Goal: Task Accomplishment & Management: Manage account settings

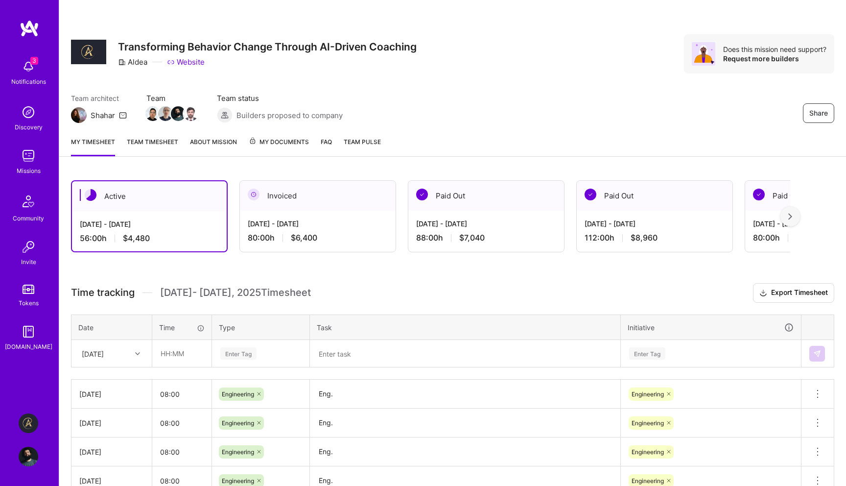
click at [28, 430] on img at bounding box center [29, 423] width 20 height 20
click at [29, 463] on img at bounding box center [29, 457] width 20 height 20
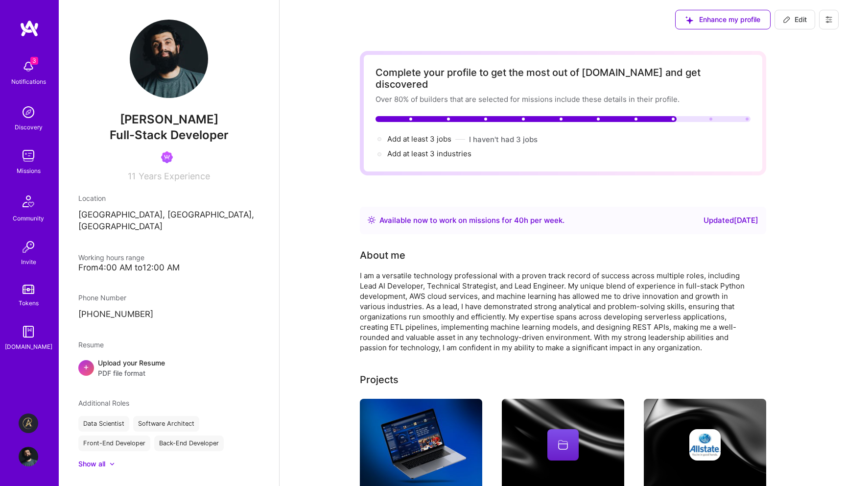
click at [833, 23] on button at bounding box center [829, 20] width 20 height 20
click at [796, 93] on button "Log Out" at bounding box center [801, 91] width 73 height 25
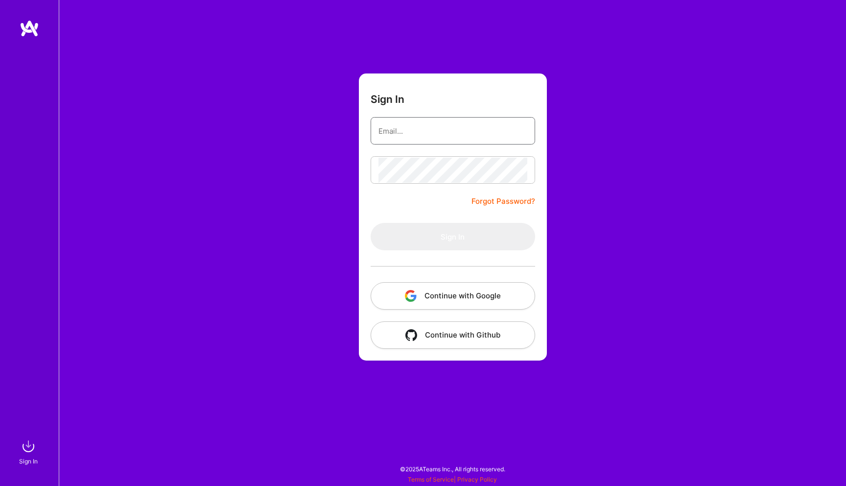
click at [503, 121] on input "email" at bounding box center [452, 130] width 149 height 25
click at [489, 138] on input "email" at bounding box center [452, 130] width 149 height 25
click at [450, 134] on input "[EMAIL_ADDRESS][DOMAIN_NAME]" at bounding box center [452, 130] width 149 height 25
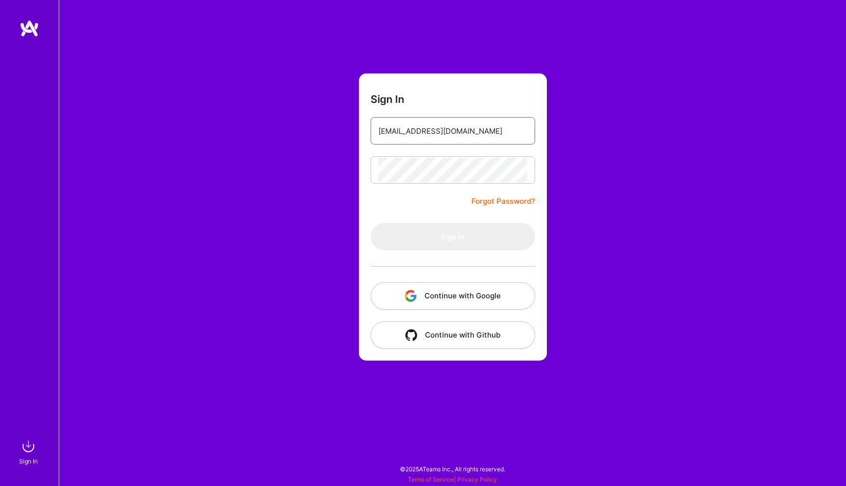
type input "a"
type input "[EMAIL_ADDRESS][DOMAIN_NAME]"
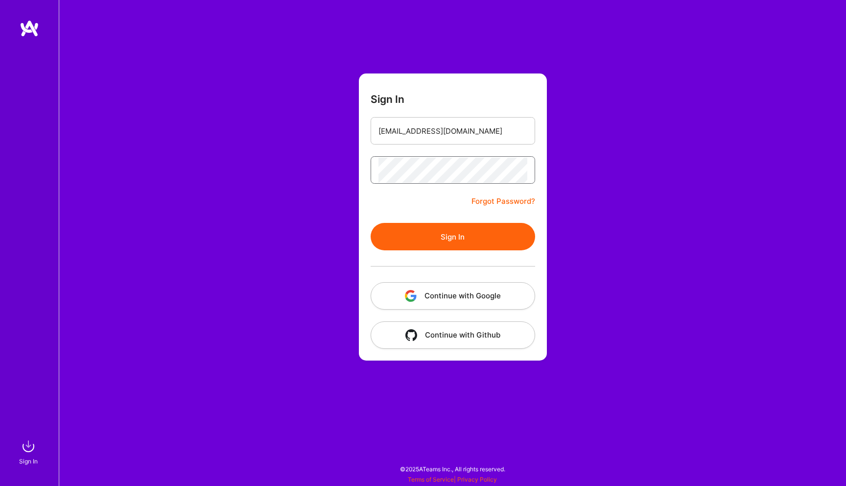
click at [371, 223] on button "Sign In" at bounding box center [453, 236] width 165 height 27
